Goal: Contribute content: Add original content to the website for others to see

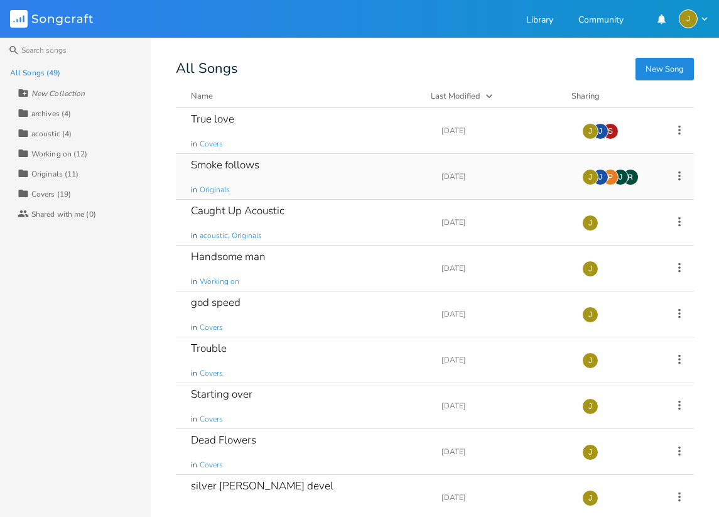
click at [276, 170] on div "Smoke follows in Originals" at bounding box center [309, 176] width 236 height 45
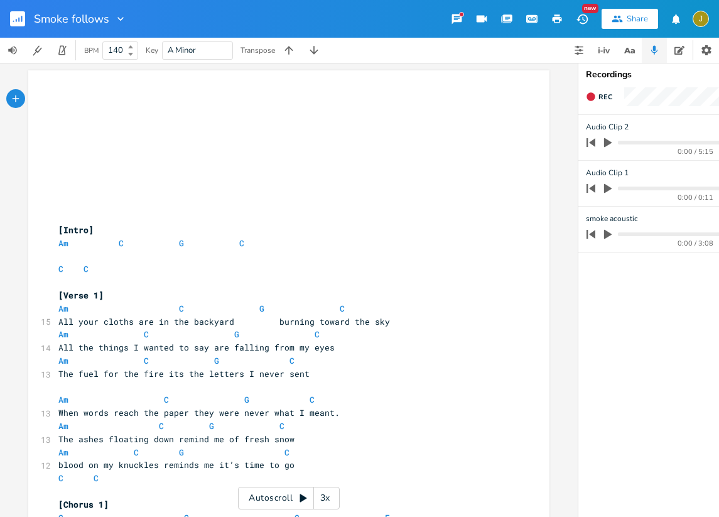
click at [121, 320] on span "All your cloths are in the backyard burning toward the sky" at bounding box center [224, 321] width 332 height 11
type textarea "stiff"
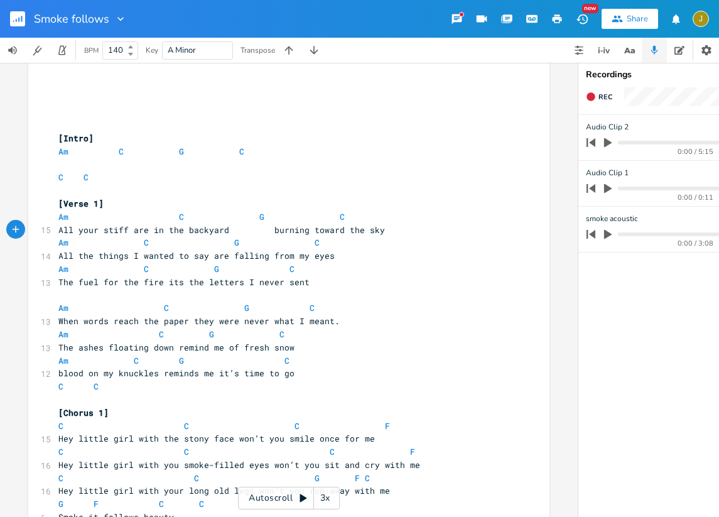
scroll to position [108, 0]
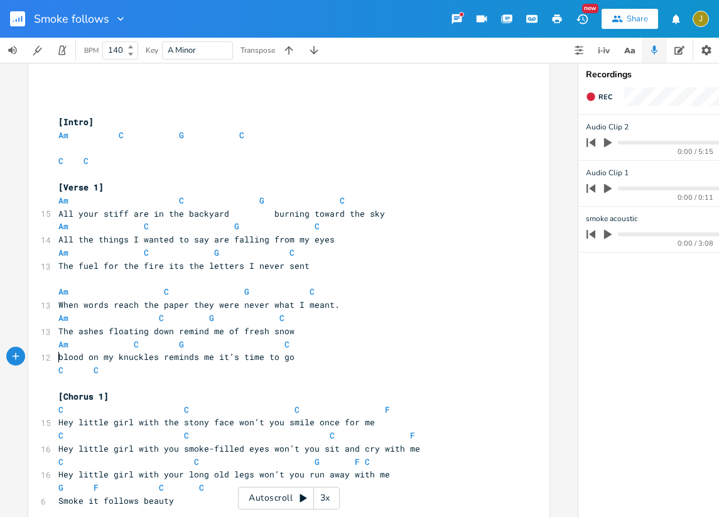
click at [56, 357] on pre "blood on my knuckles reminds me it’s time to go" at bounding box center [282, 356] width 453 height 13
type textarea "this"
click at [182, 362] on span "this blood on my knuckles reminds me it’s time to go" at bounding box center [188, 356] width 261 height 11
type textarea "is telling me"
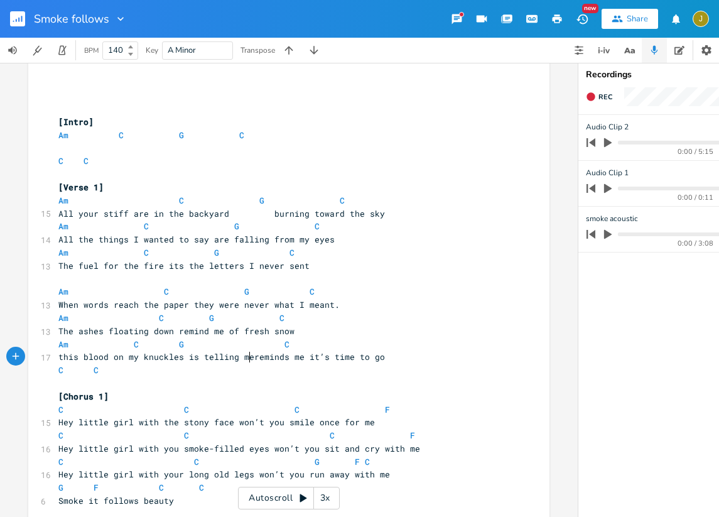
scroll to position [0, 47]
click at [159, 214] on span "All your stiff are in the backyard burning toward the sky" at bounding box center [221, 213] width 327 height 11
type textarea "uff is in my"
click at [169, 242] on span "All the things I wanted to say are falling from my eyes" at bounding box center [196, 239] width 276 height 11
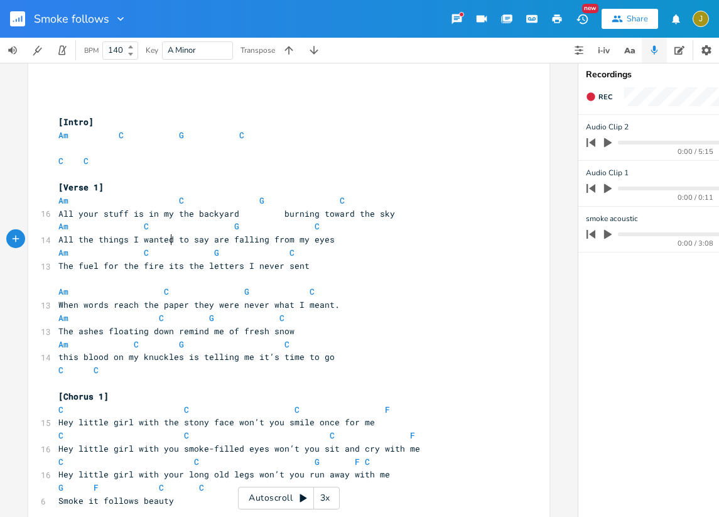
type textarea "]"
click at [127, 239] on span "All the things I want to say are falling from my eyes" at bounding box center [191, 239] width 266 height 11
type textarea "that"
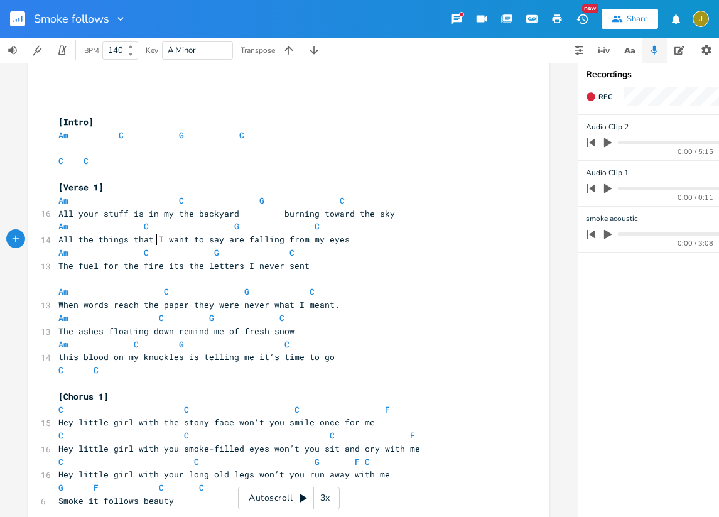
click at [205, 307] on span "When words reach the paper they were never what I meant." at bounding box center [198, 304] width 281 height 11
type textarea "y're"
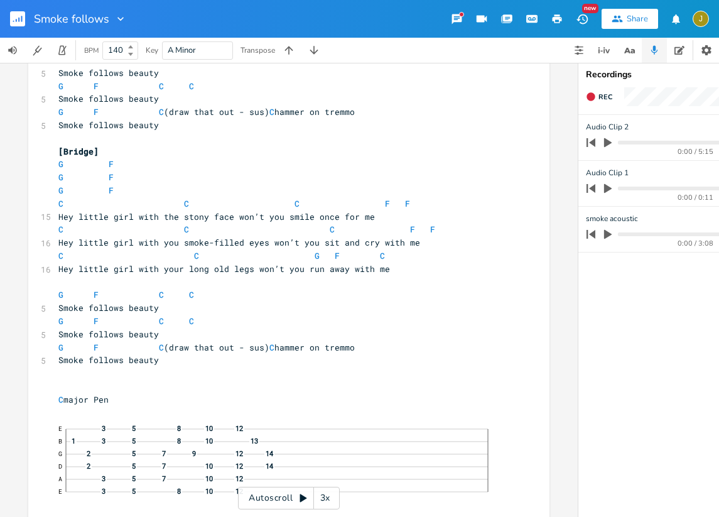
scroll to position [941, 0]
click at [19, 19] on icon "button" at bounding box center [18, 20] width 1 height 4
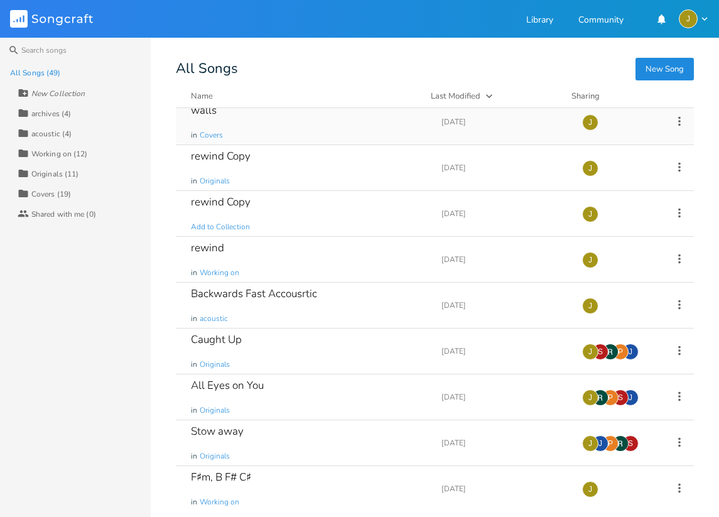
scroll to position [468, 0]
click at [292, 279] on div "rewind in Working on" at bounding box center [309, 258] width 236 height 45
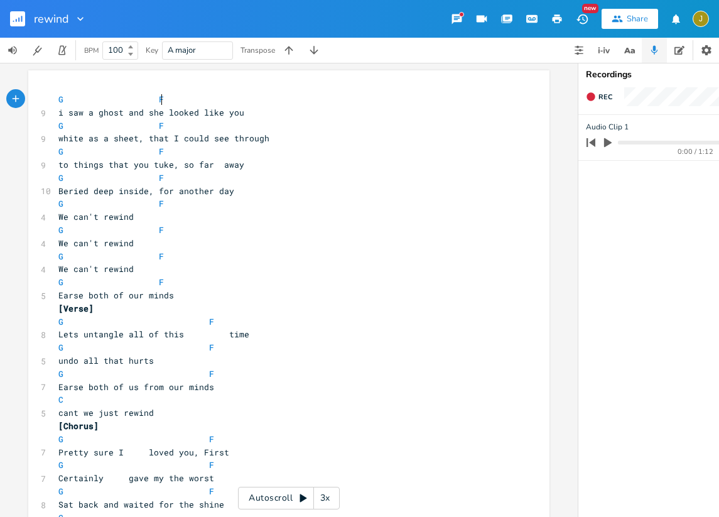
click at [25, 22] on button "button" at bounding box center [22, 19] width 25 height 30
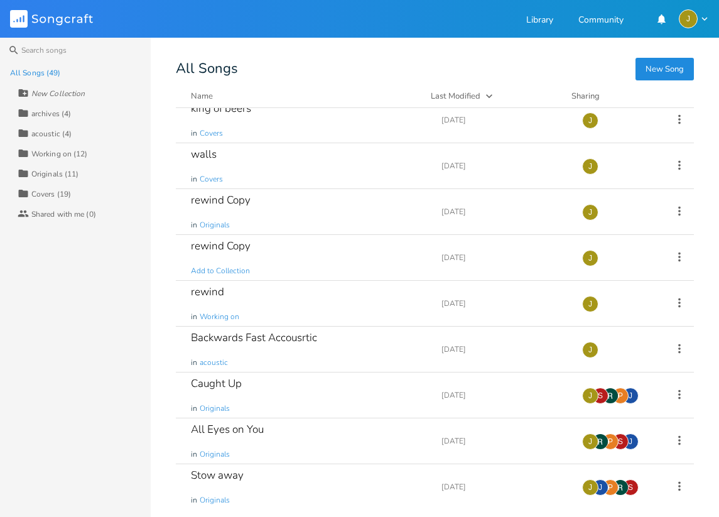
scroll to position [428, 0]
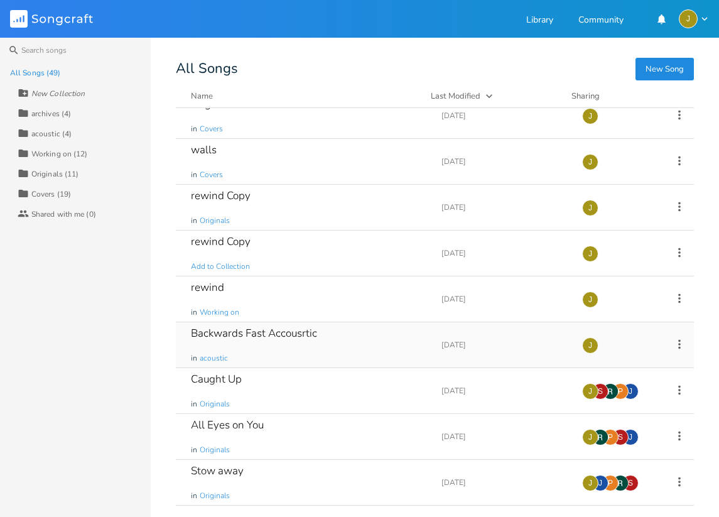
click at [313, 337] on div "Backwards Fast Accousrtic" at bounding box center [254, 333] width 126 height 11
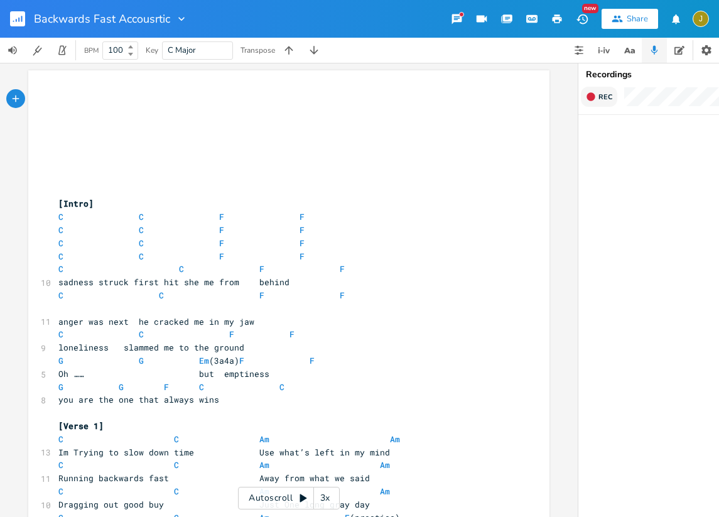
click at [597, 99] on button "Rec" at bounding box center [599, 97] width 36 height 20
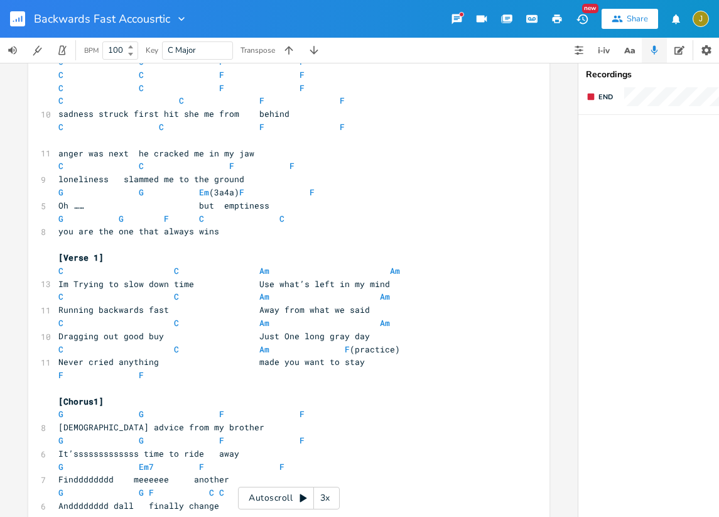
scroll to position [173, 0]
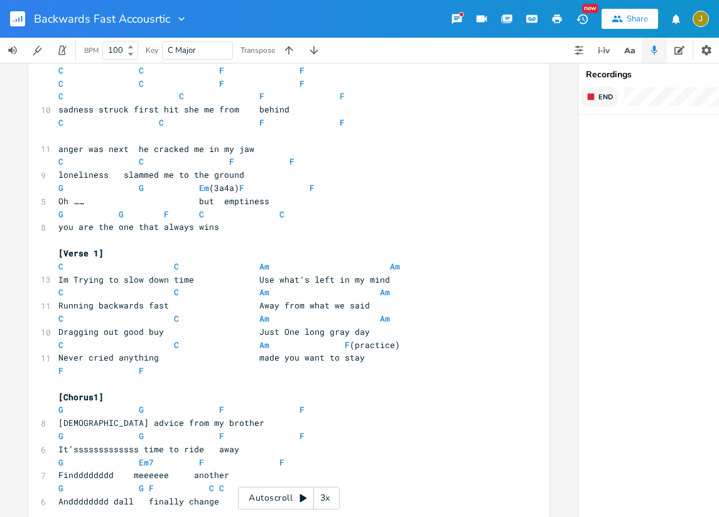
click at [594, 100] on icon "button" at bounding box center [591, 97] width 10 height 10
click at [609, 133] on button "button" at bounding box center [608, 143] width 16 height 20
click at [626, 137] on div "0:01 / 2:14" at bounding box center [683, 143] width 202 height 20
click at [627, 141] on progress at bounding box center [700, 143] width 165 height 4
click at [604, 145] on icon "button" at bounding box center [608, 142] width 8 height 8
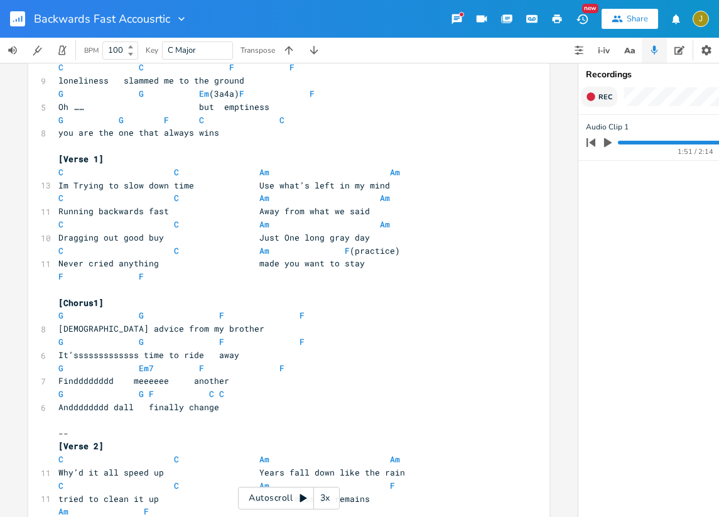
scroll to position [291, 0]
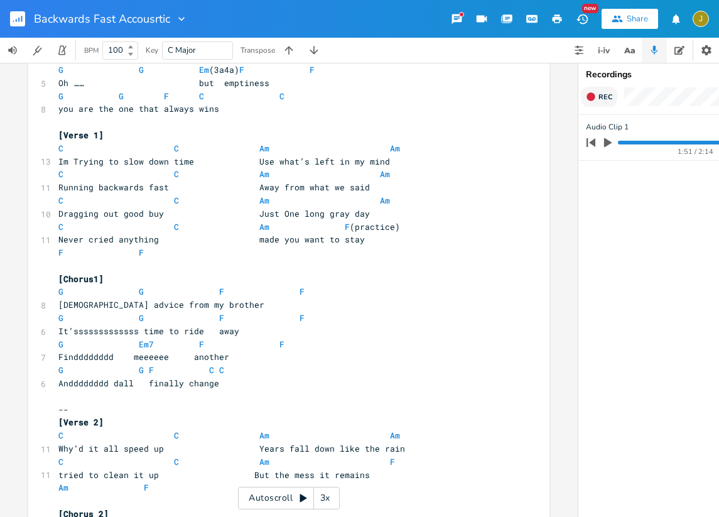
click at [143, 377] on span "Andddddddd dall finally change" at bounding box center [138, 382] width 161 height 11
click at [92, 377] on pre "finally change" at bounding box center [282, 383] width 453 height 13
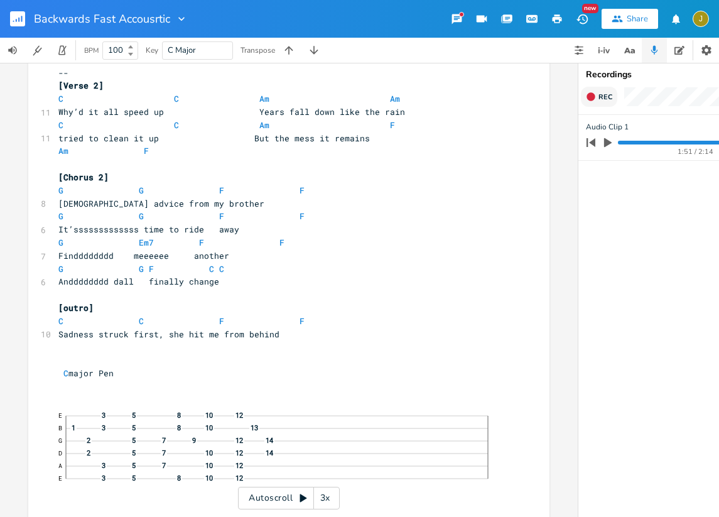
scroll to position [632, 0]
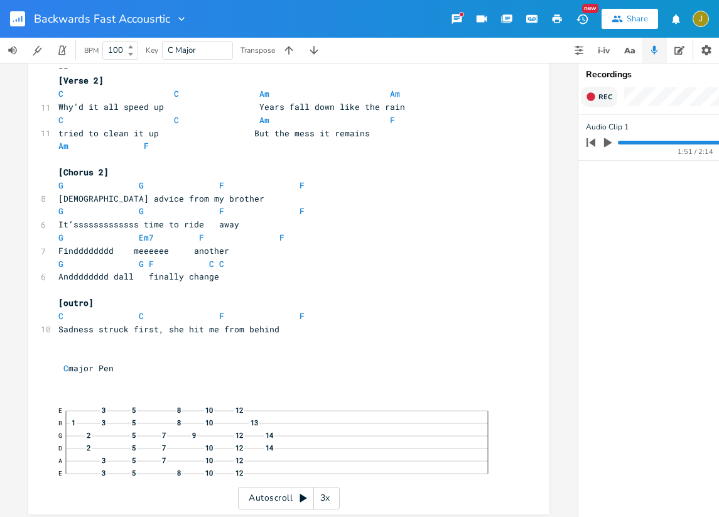
type textarea "make a"
